Goal: Task Accomplishment & Management: Manage account settings

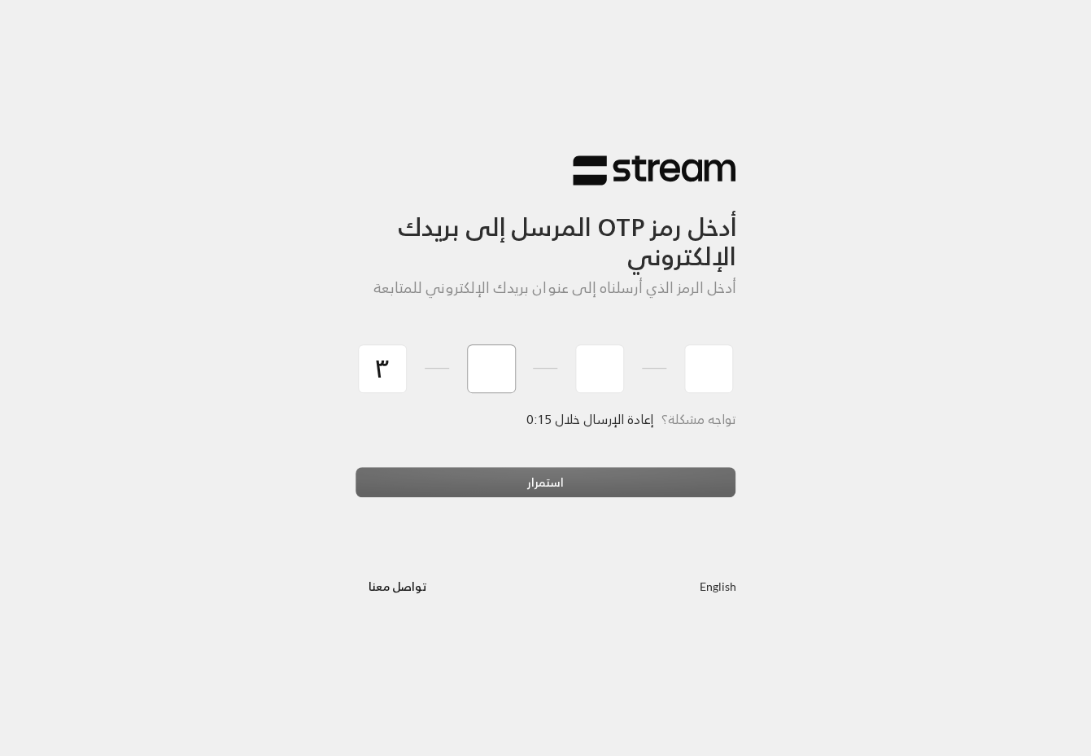
type input "3"
type input "6"
type input "7"
type input "4"
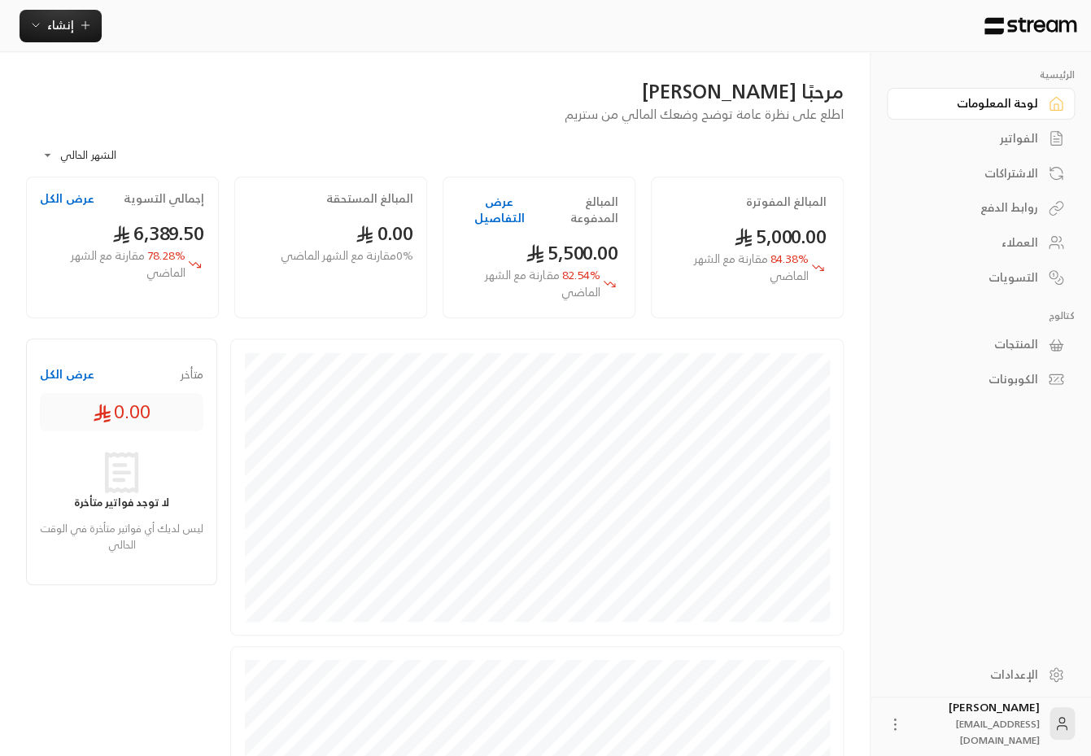
click at [995, 148] on link "الفواتير" at bounding box center [981, 139] width 188 height 32
